Goal: Use online tool/utility: Utilize a website feature to perform a specific function

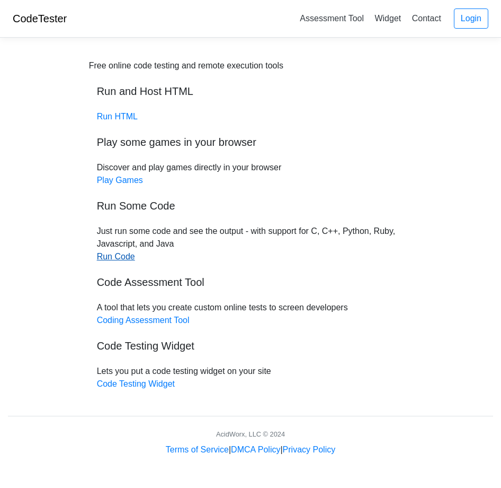
click at [115, 259] on link "Run Code" at bounding box center [116, 256] width 38 height 9
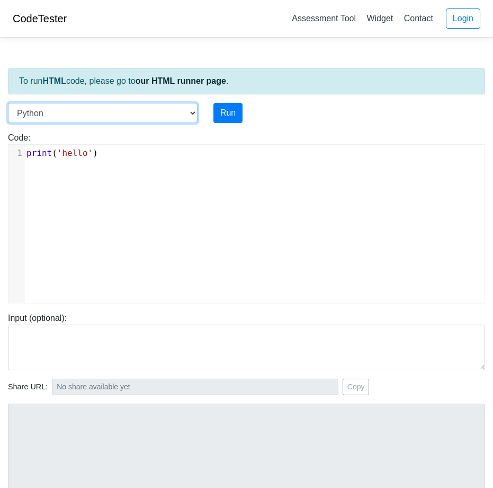
click at [193, 110] on select "C C++ Go Java Javascript Python Ruby" at bounding box center [103, 113] width 190 height 20
select select "c"
click at [8, 103] on select "C C++ Go Java Javascript Python Ruby" at bounding box center [103, 113] width 190 height 20
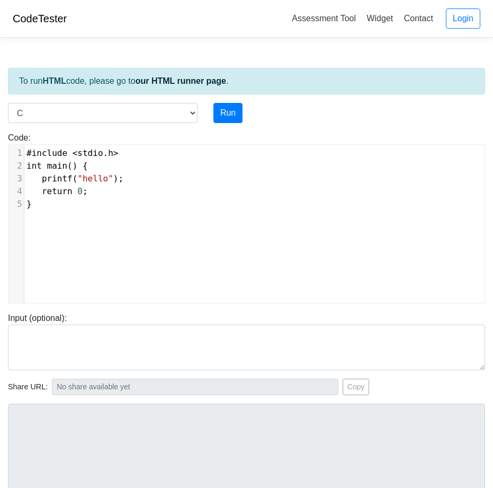
scroll to position [4, 0]
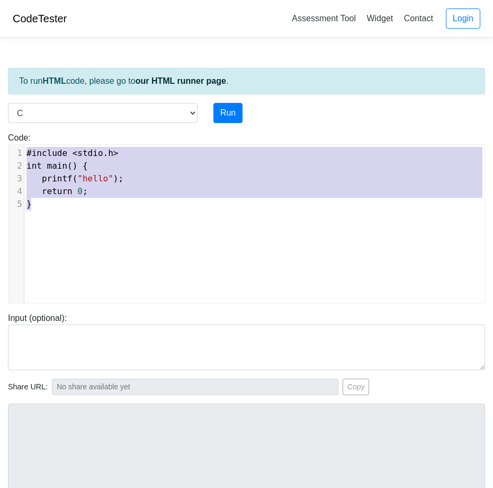
drag, startPoint x: 61, startPoint y: 207, endPoint x: 23, endPoint y: 150, distance: 68.7
click at [24, 150] on div "1 #include < stdio . h > 2 int main () { 3 printf ( "hello" ); 4 return 0 ; 5 }" at bounding box center [258, 179] width 469 height 64
type textarea "​#include <stdio.h> int main() { printf("hello"); return 0; }"
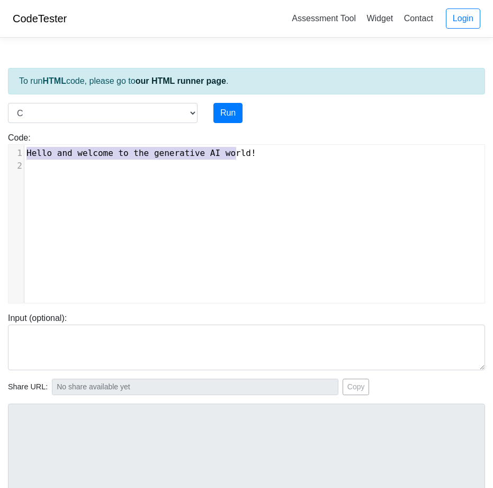
drag, startPoint x: 247, startPoint y: 152, endPoint x: -3, endPoint y: 159, distance: 249.8
click at [0, 159] on html "CodeTester Assessment Tool Widget Contact Login To run HTML code, please go to …" at bounding box center [246, 295] width 493 height 591
type textarea "​Hello and welcome to the generative AI world!"
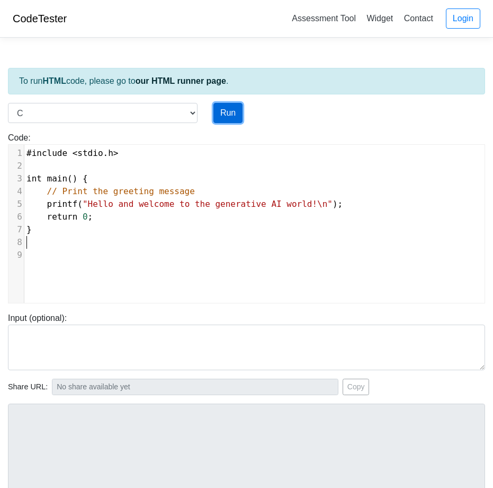
click at [228, 111] on button "Run" at bounding box center [228, 113] width 29 height 20
type input "[URL][DOMAIN_NAME]"
type textarea "Stdout: Hello and welcome to the generative AI world!"
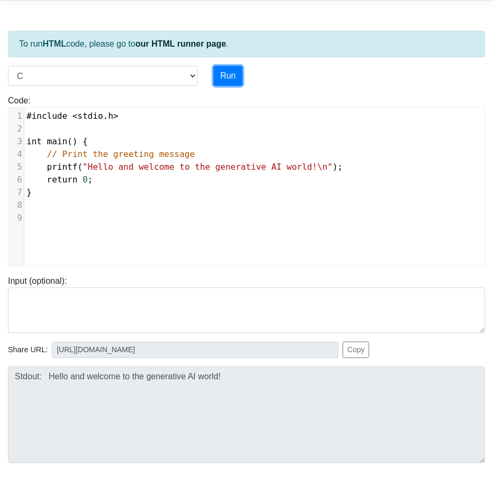
scroll to position [53, 0]
